Goal: Understand process/instructions: Learn how to perform a task or action

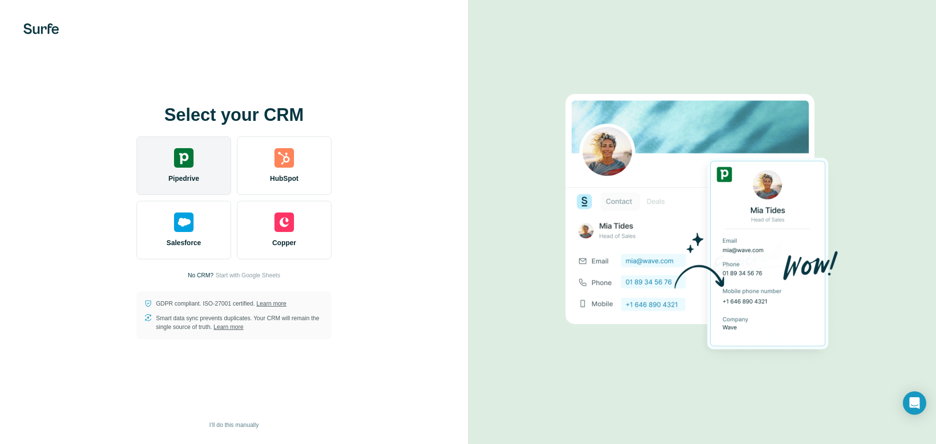
click at [203, 158] on div "Pipedrive" at bounding box center [183, 165] width 95 height 58
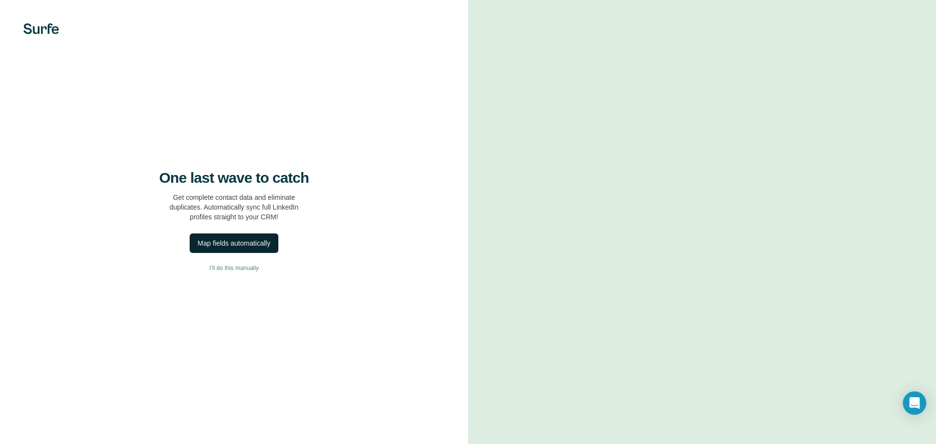
click at [261, 246] on div "Map fields automatically" at bounding box center [233, 243] width 73 height 10
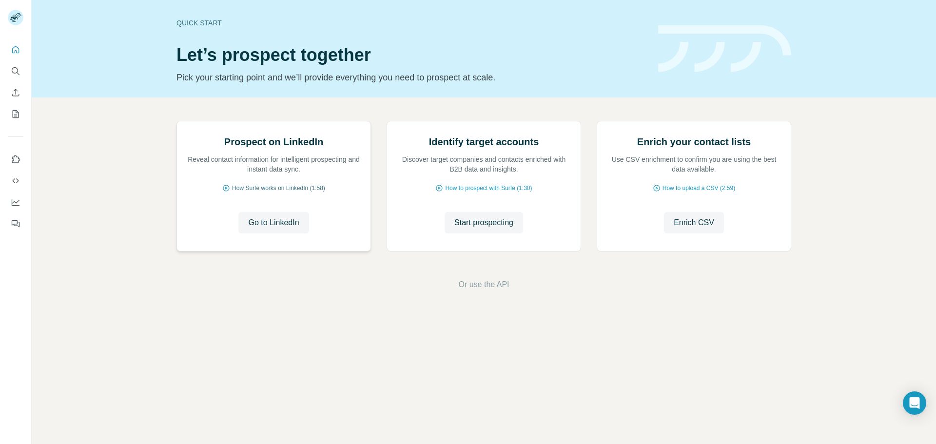
click at [280, 193] on span "How Surfe works on LinkedIn (1:58)" at bounding box center [278, 188] width 93 height 9
